Goal: Transaction & Acquisition: Download file/media

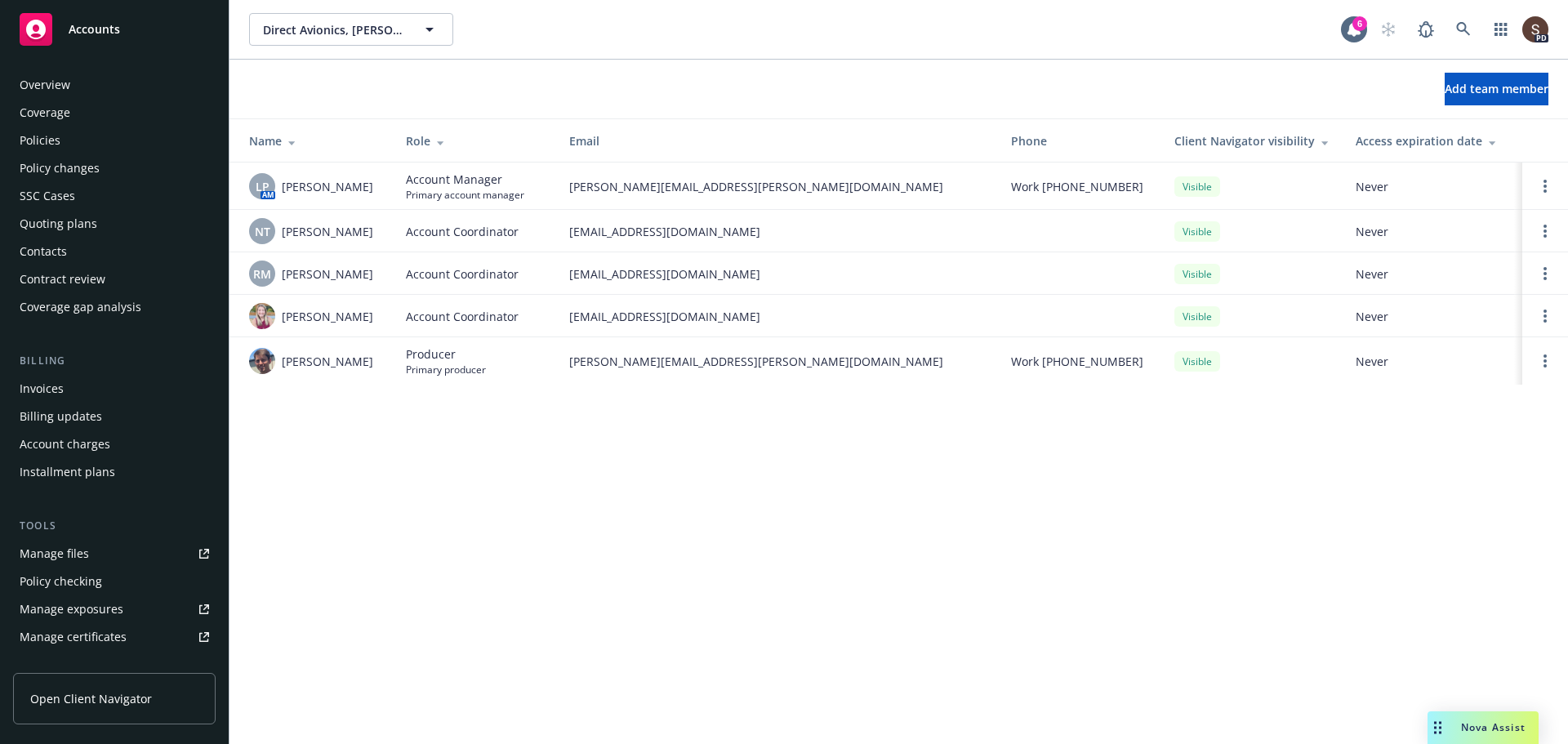
scroll to position [375, 0]
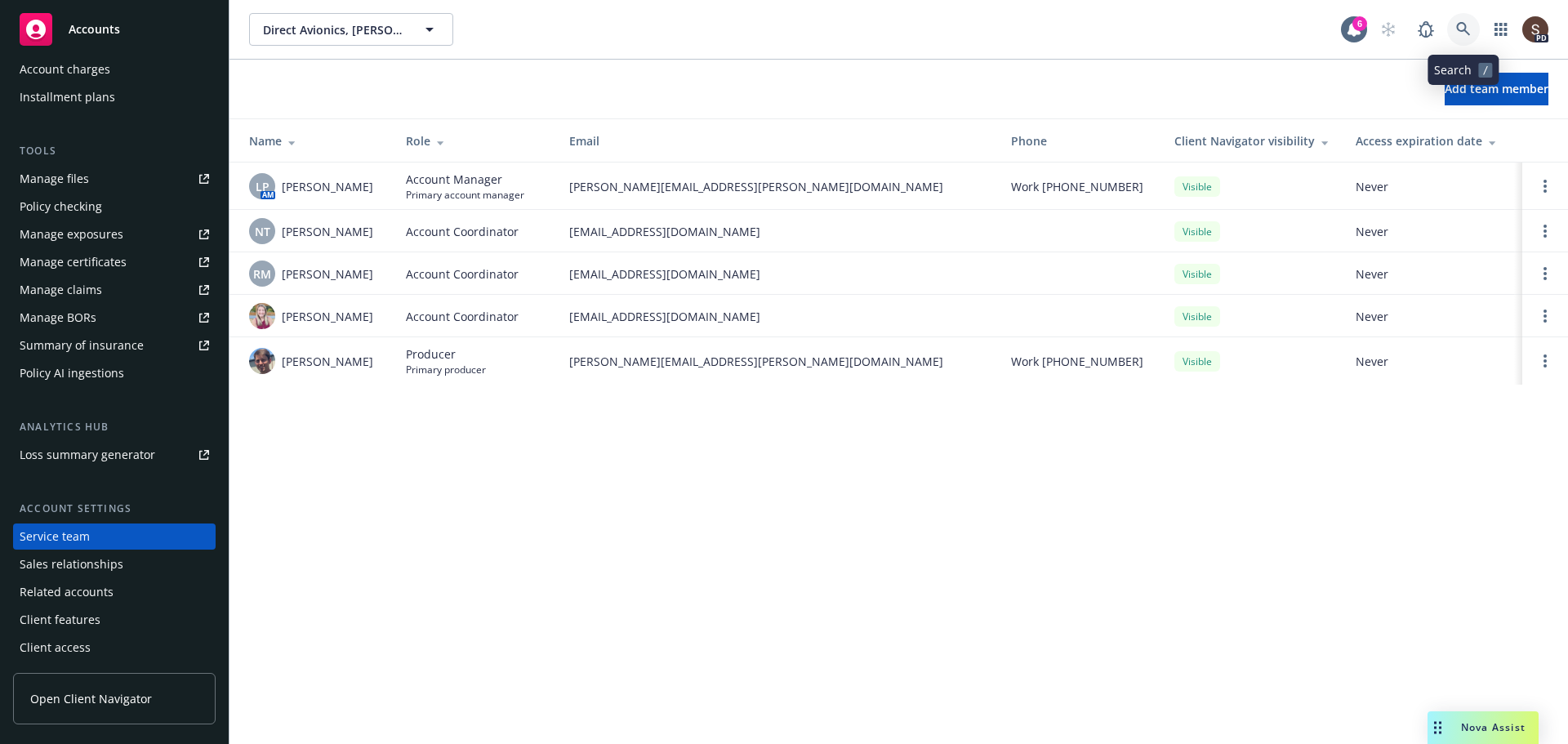
click at [1457, 22] on link at bounding box center [1463, 29] width 32 height 32
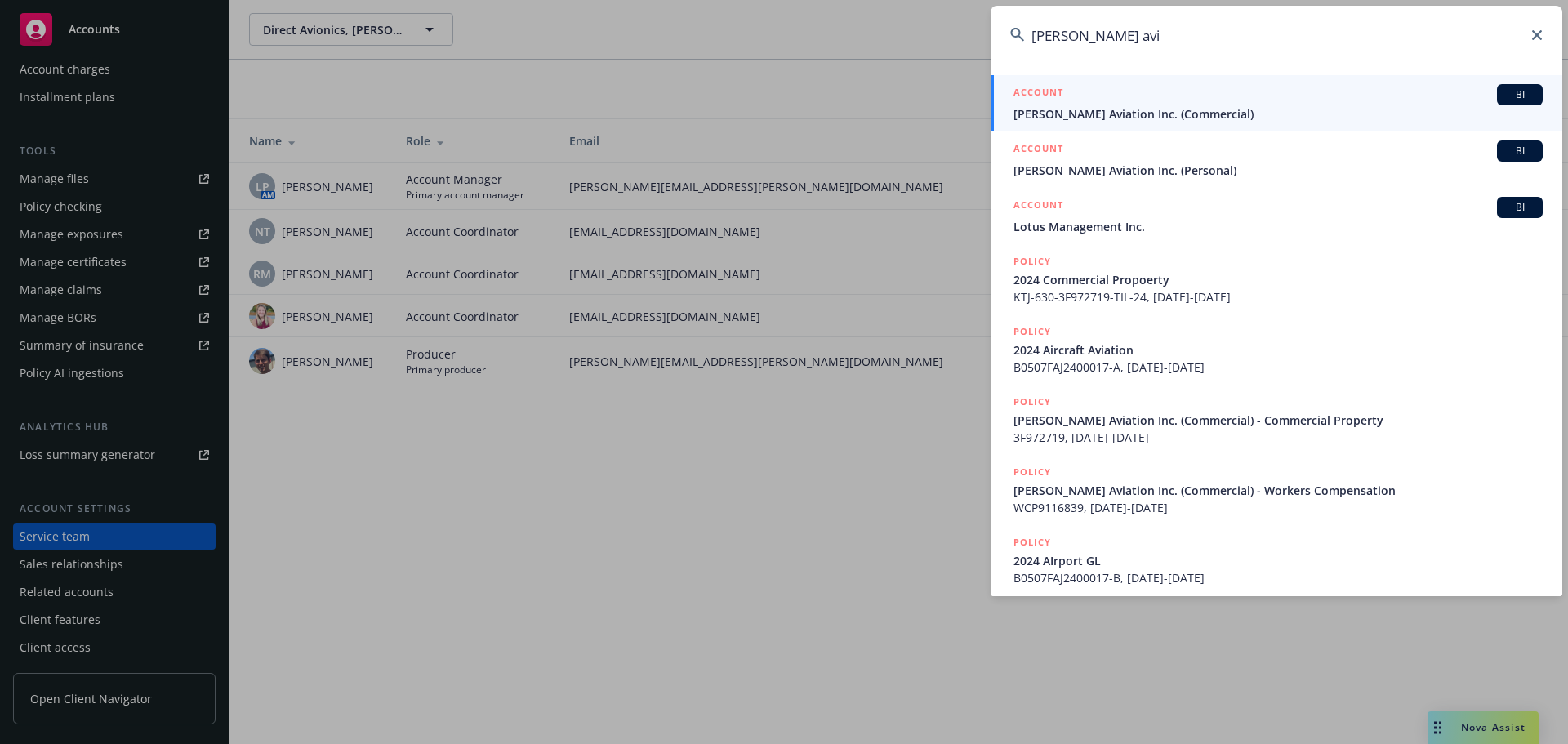
type input "[PERSON_NAME] avi"
click at [1046, 112] on span "[PERSON_NAME] Aviation Inc. (Commercial)" at bounding box center [1278, 113] width 529 height 17
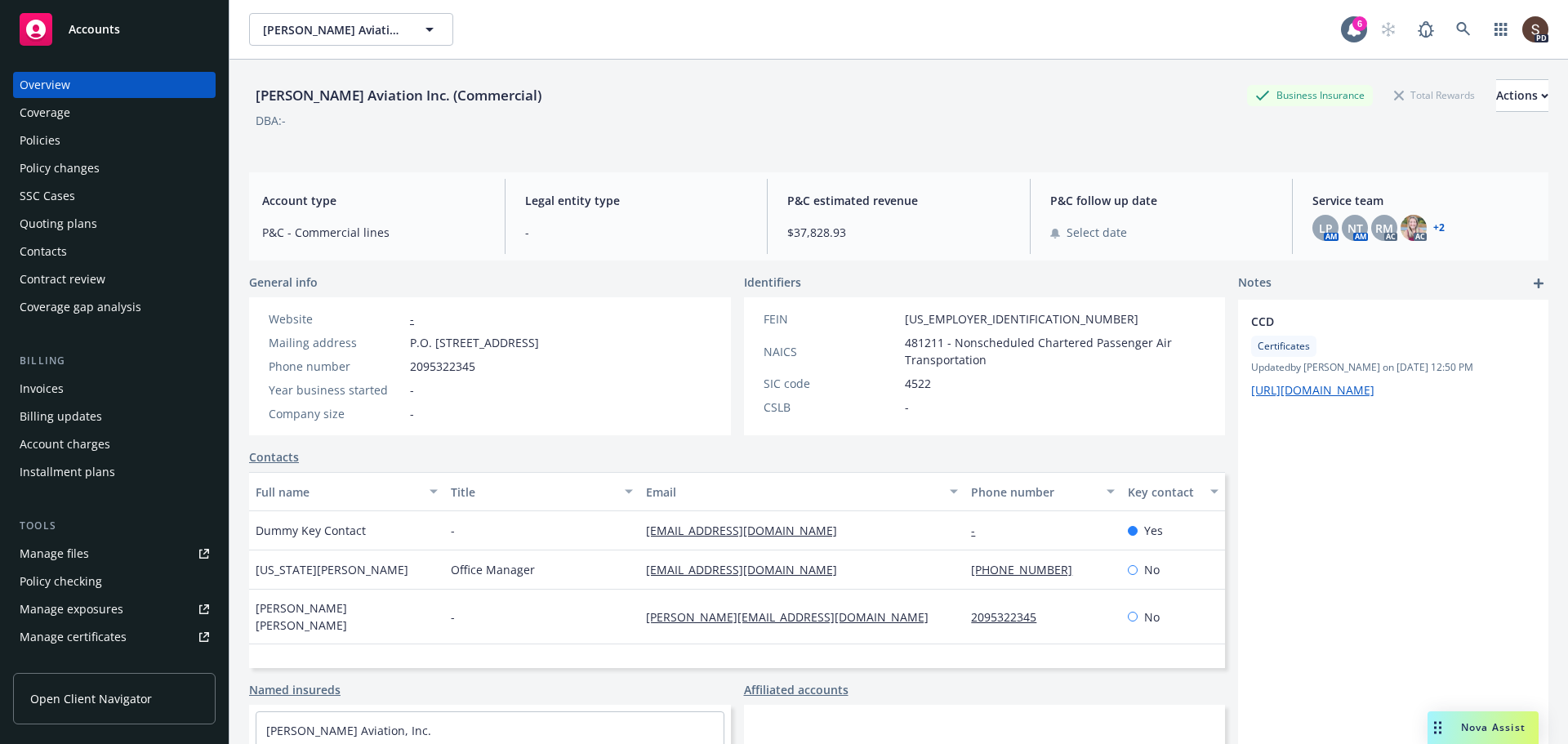
click at [74, 545] on div "Manage files" at bounding box center [55, 554] width 70 height 26
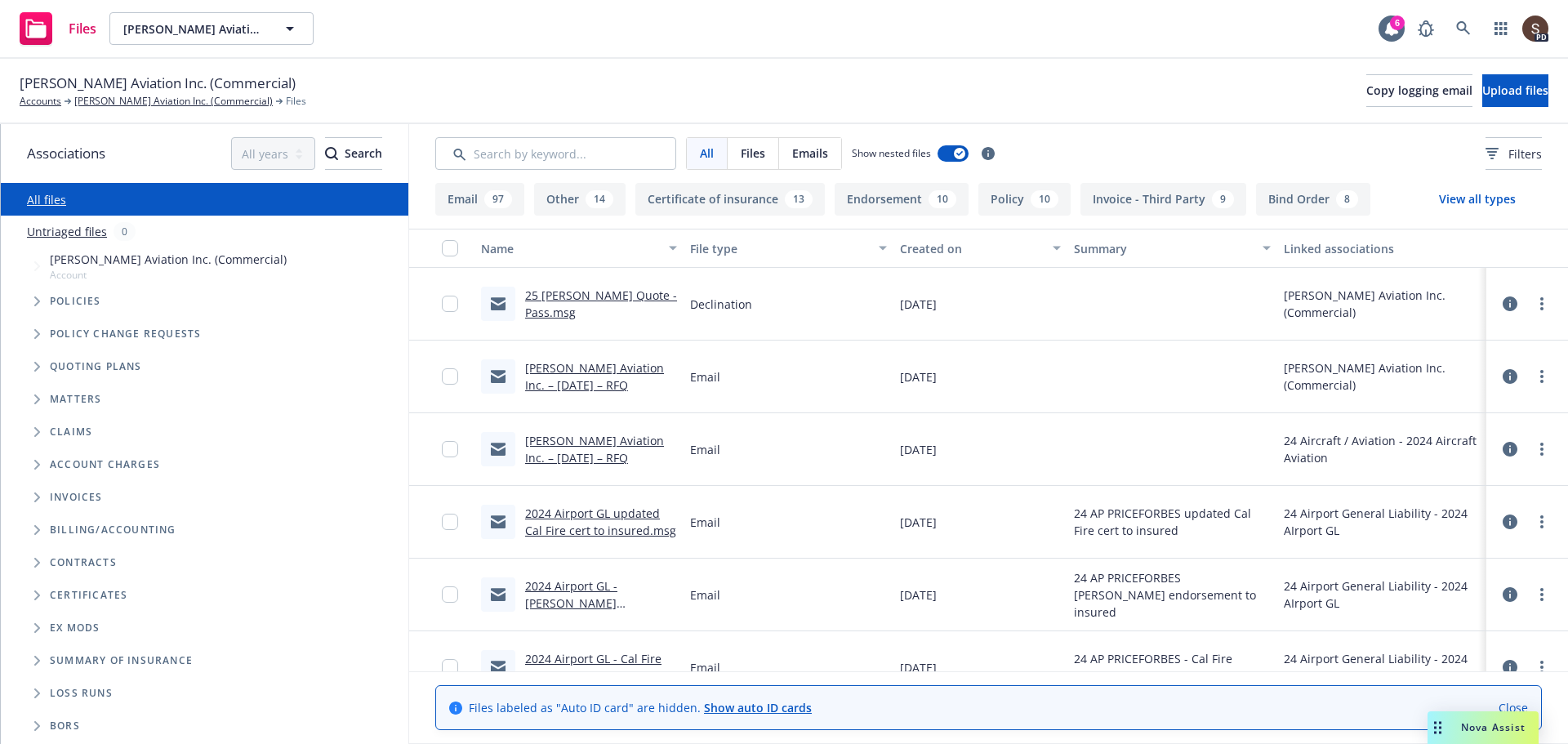
click at [597, 442] on link "Courtney Aviation Inc. – 12/05/2025 – RFQ" at bounding box center [595, 449] width 139 height 32
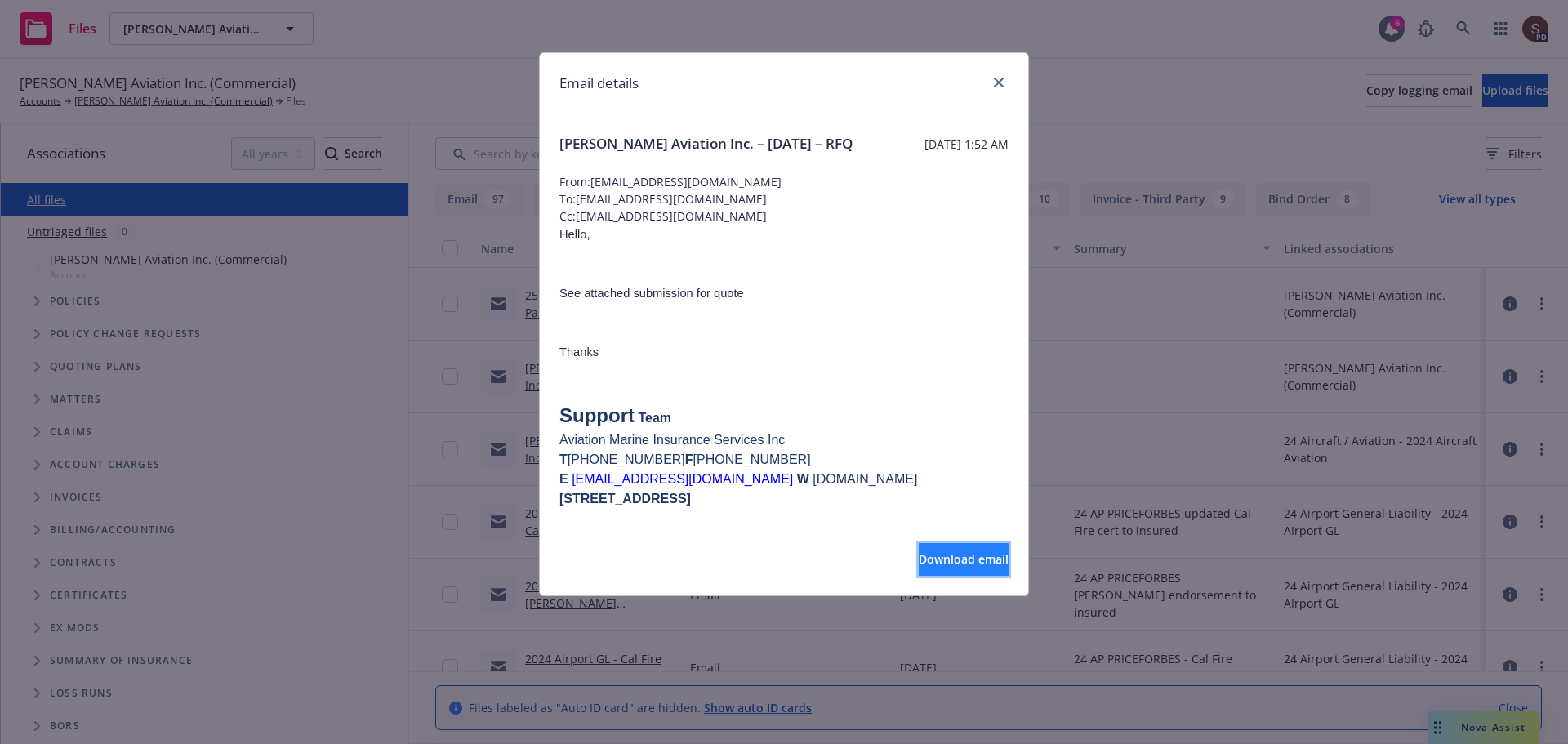
click at [918, 560] on span "Download email" at bounding box center [963, 559] width 90 height 16
drag, startPoint x: 1000, startPoint y: 74, endPoint x: 1027, endPoint y: 119, distance: 52.5
click at [1000, 76] on link "close" at bounding box center [999, 83] width 20 height 20
